Goal: Transaction & Acquisition: Purchase product/service

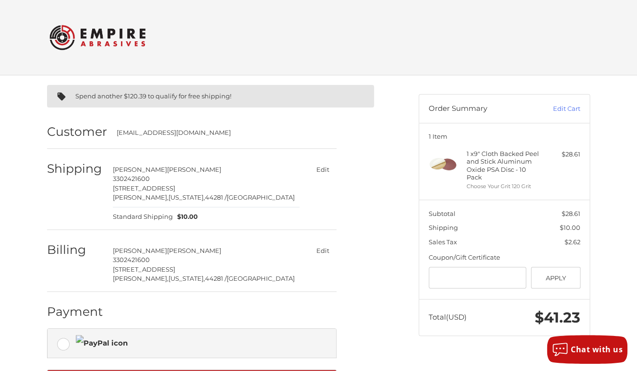
click at [101, 36] on img at bounding box center [97, 37] width 96 height 37
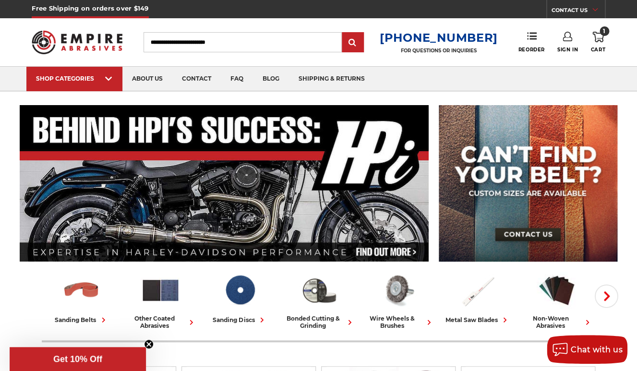
click at [599, 42] on icon at bounding box center [599, 37] width 12 height 11
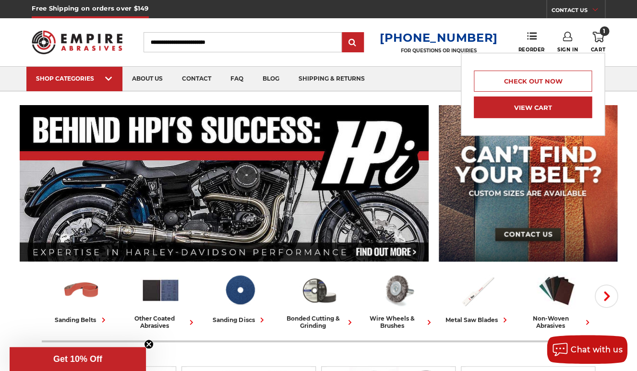
click at [537, 107] on link "View Cart" at bounding box center [533, 108] width 118 height 22
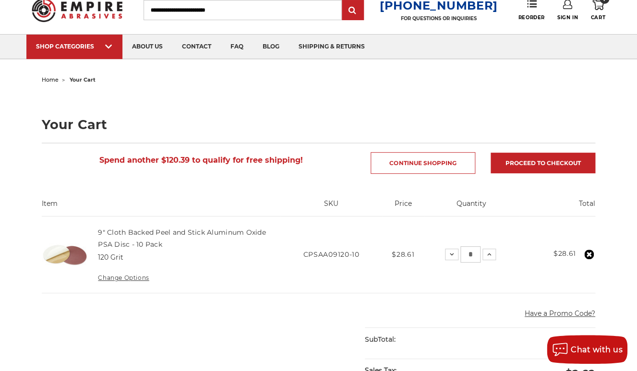
scroll to position [36, 0]
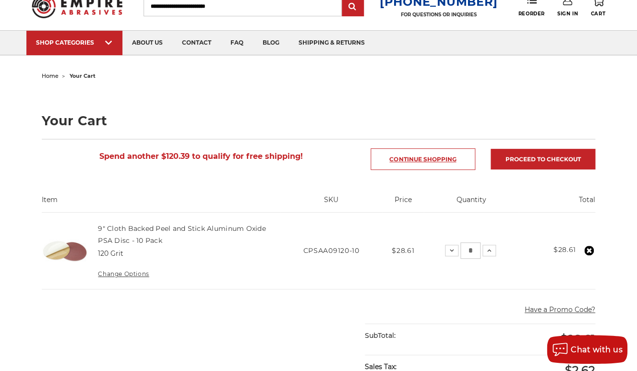
click at [417, 154] on link "Continue Shopping" at bounding box center [423, 159] width 105 height 22
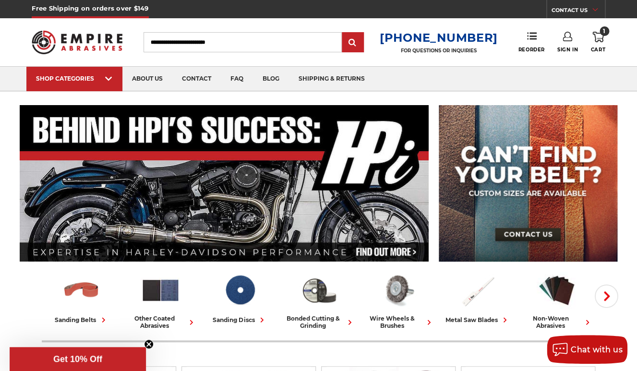
click at [172, 46] on input "Search" at bounding box center [243, 42] width 198 height 20
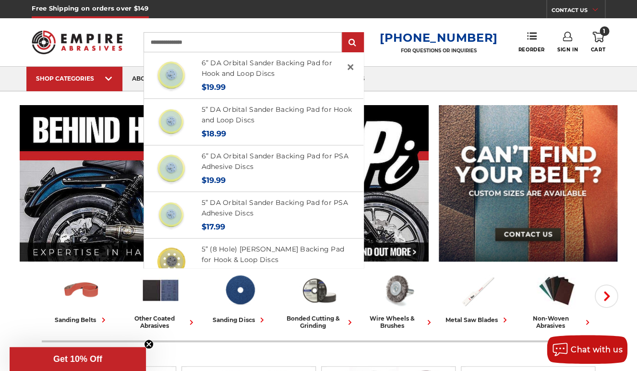
type input "**********"
click at [343, 33] on input "submit" at bounding box center [352, 42] width 19 height 19
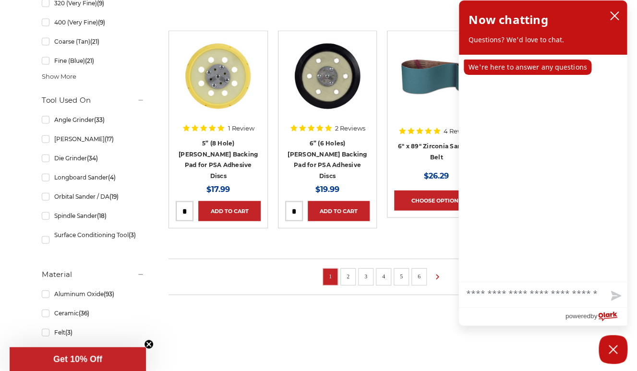
scroll to position [676, 0]
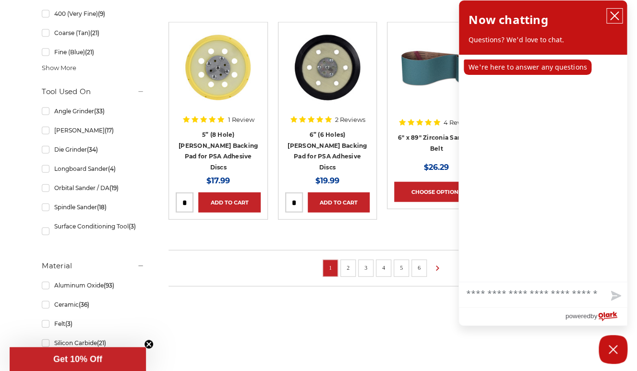
click at [616, 15] on icon "close chatbox" at bounding box center [615, 16] width 8 height 8
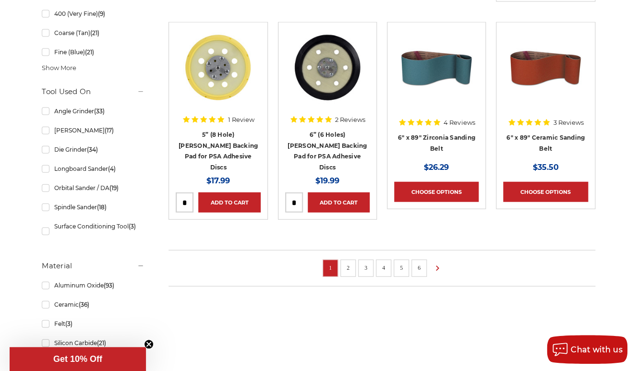
click at [349, 263] on link "2" at bounding box center [348, 268] width 10 height 11
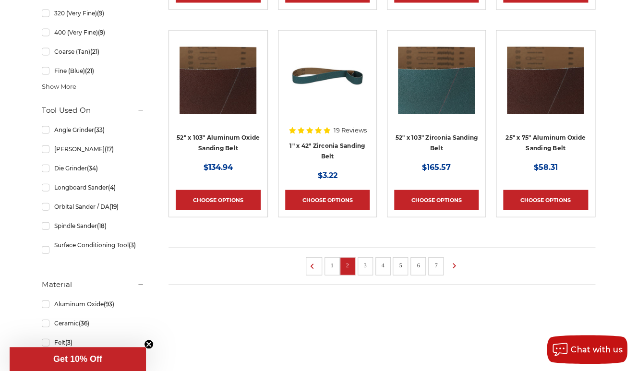
scroll to position [660, 0]
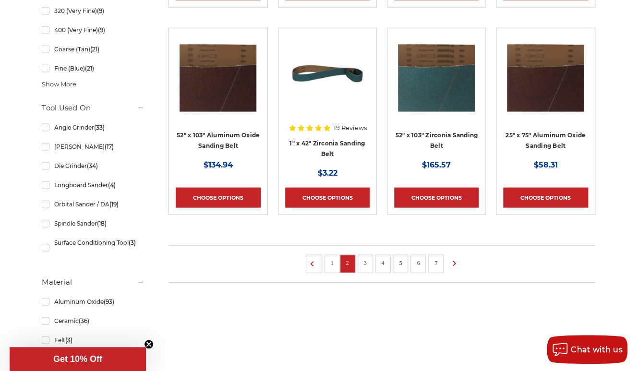
click at [400, 260] on link "5" at bounding box center [401, 263] width 10 height 11
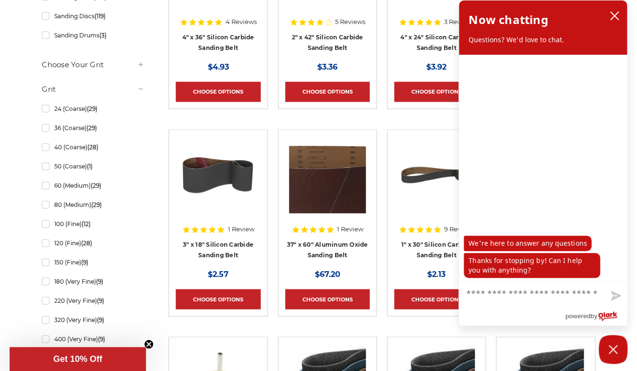
scroll to position [353, 0]
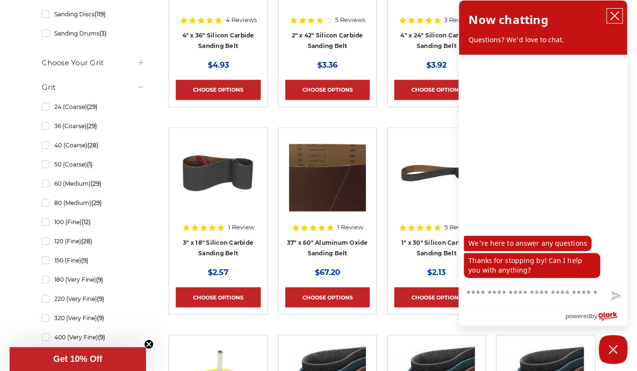
click at [614, 16] on icon "close chatbox" at bounding box center [615, 16] width 8 height 8
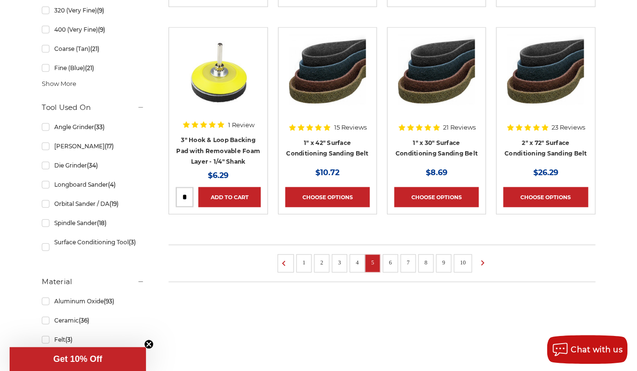
scroll to position [699, 0]
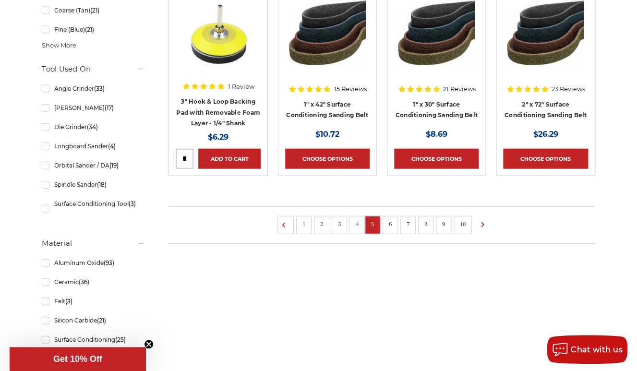
click at [464, 225] on link "10" at bounding box center [463, 224] width 12 height 11
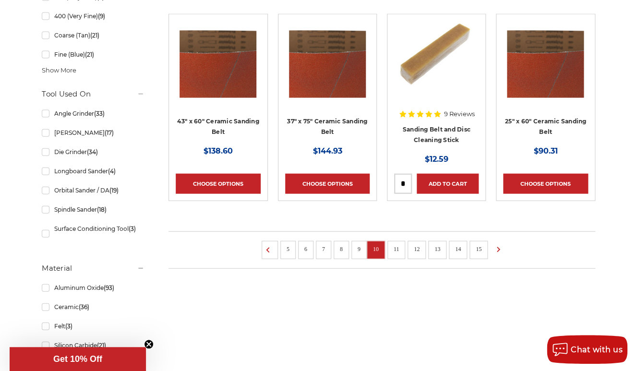
scroll to position [674, 0]
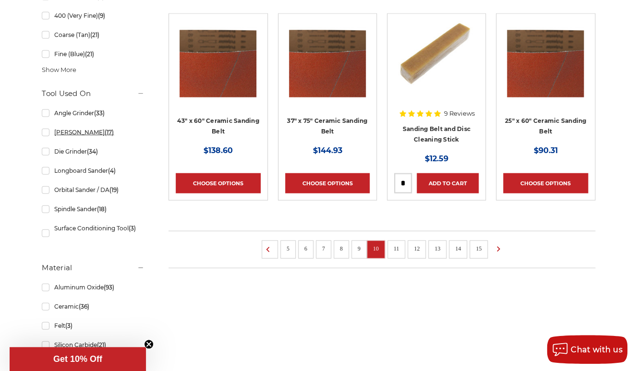
click at [47, 135] on link "Bench Sander (17)" at bounding box center [93, 132] width 103 height 17
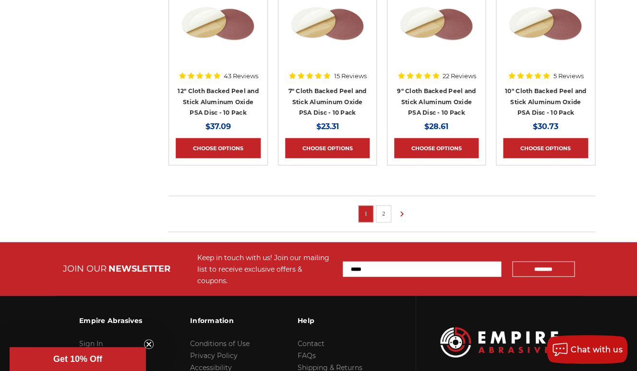
scroll to position [705, 0]
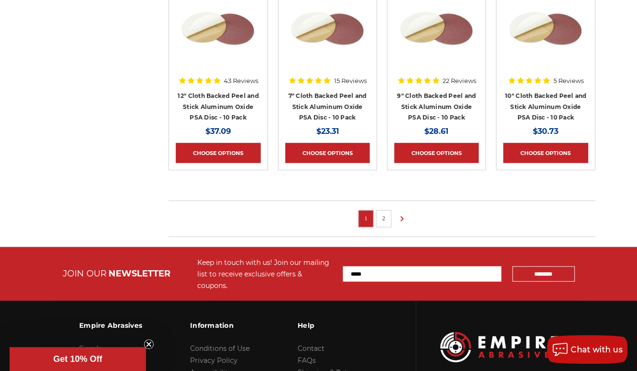
click at [383, 218] on link "2" at bounding box center [384, 218] width 10 height 11
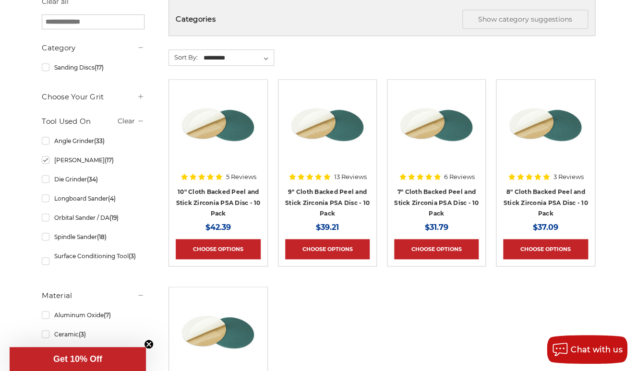
scroll to position [193, 0]
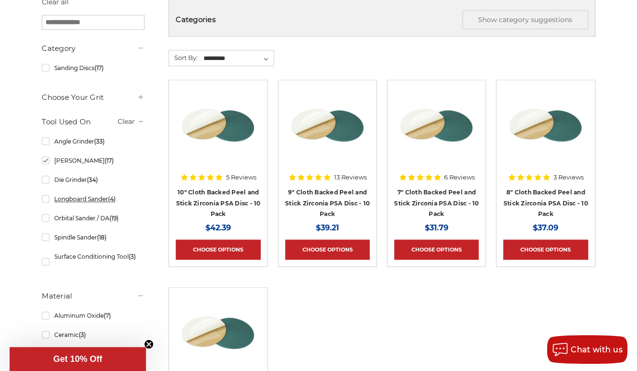
click at [46, 203] on link "Longboard Sander (4)" at bounding box center [93, 199] width 103 height 17
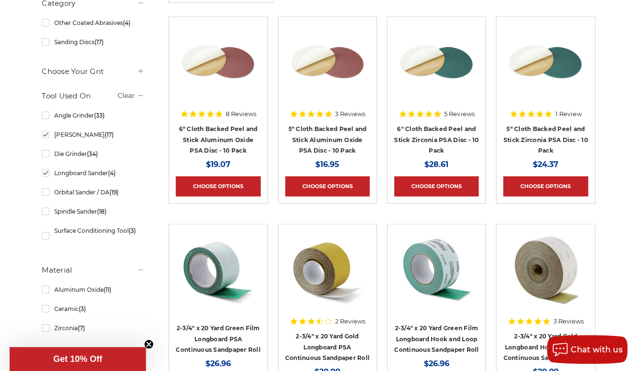
scroll to position [257, 0]
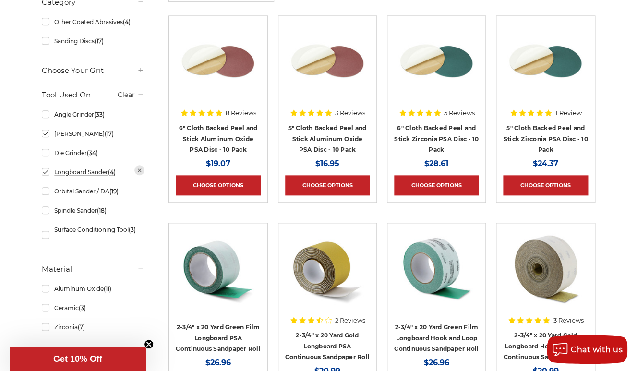
click at [46, 176] on link "Longboard Sander (4)" at bounding box center [93, 172] width 103 height 17
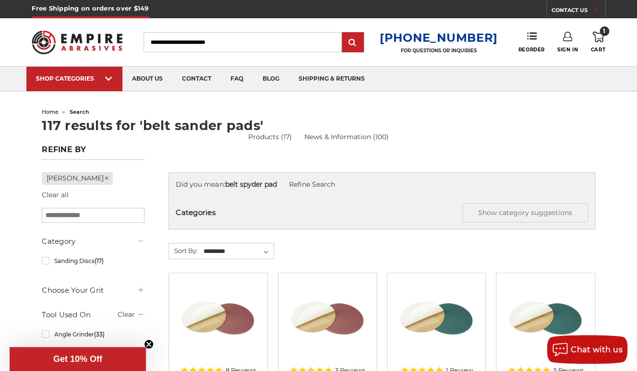
click at [251, 41] on input "Search" at bounding box center [243, 42] width 198 height 20
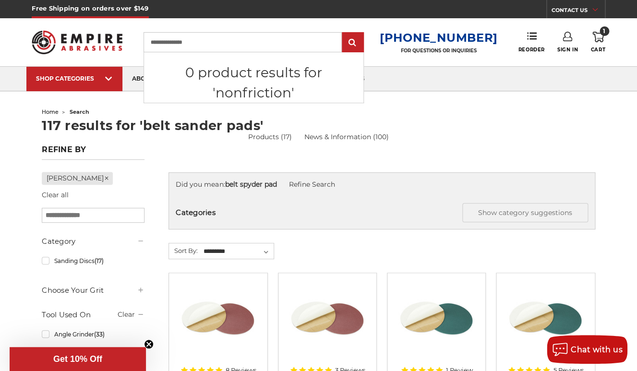
type input "**********"
click at [343, 33] on input "submit" at bounding box center [352, 42] width 19 height 19
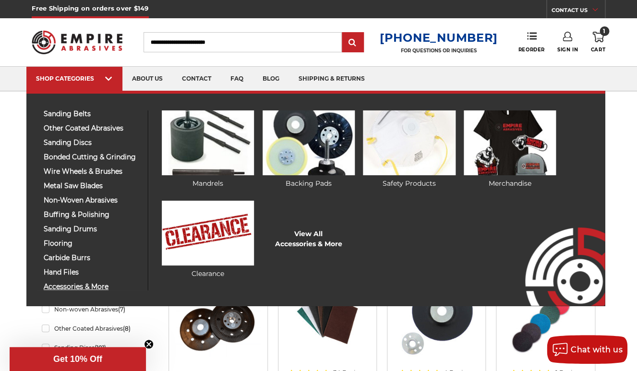
click at [73, 286] on span "accessories & more" at bounding box center [92, 286] width 97 height 7
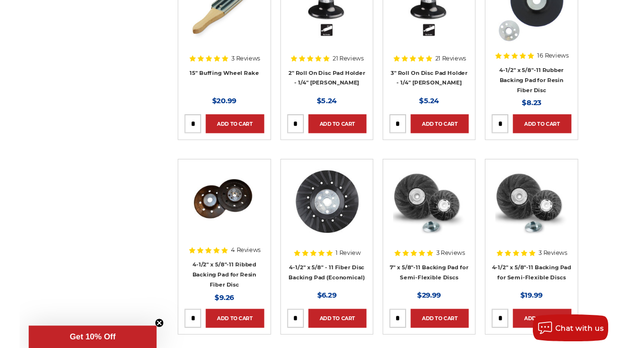
scroll to position [997, 0]
